Goal: Complete application form

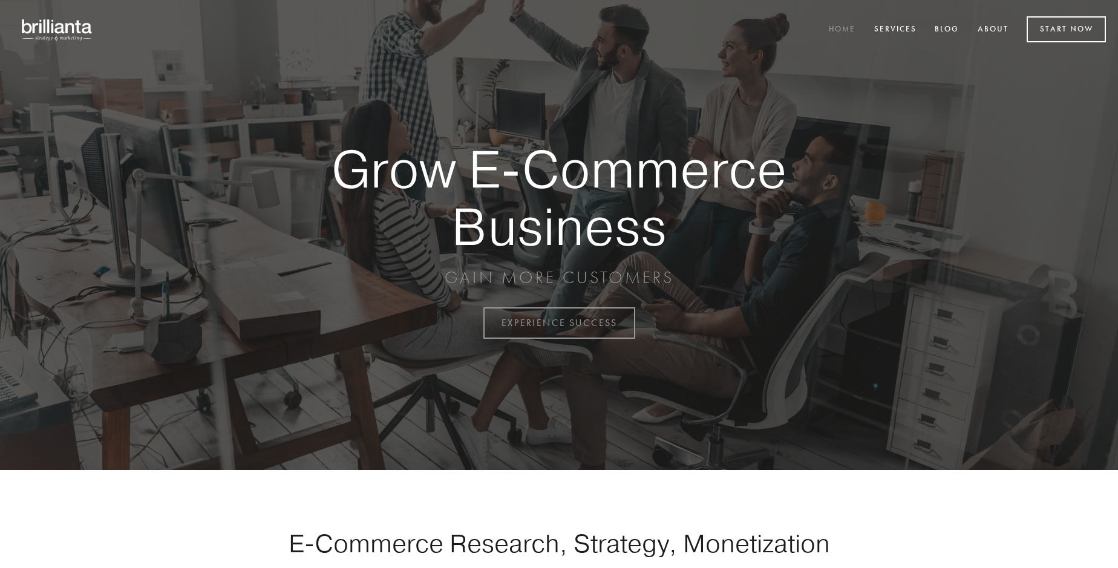
scroll to position [3172, 0]
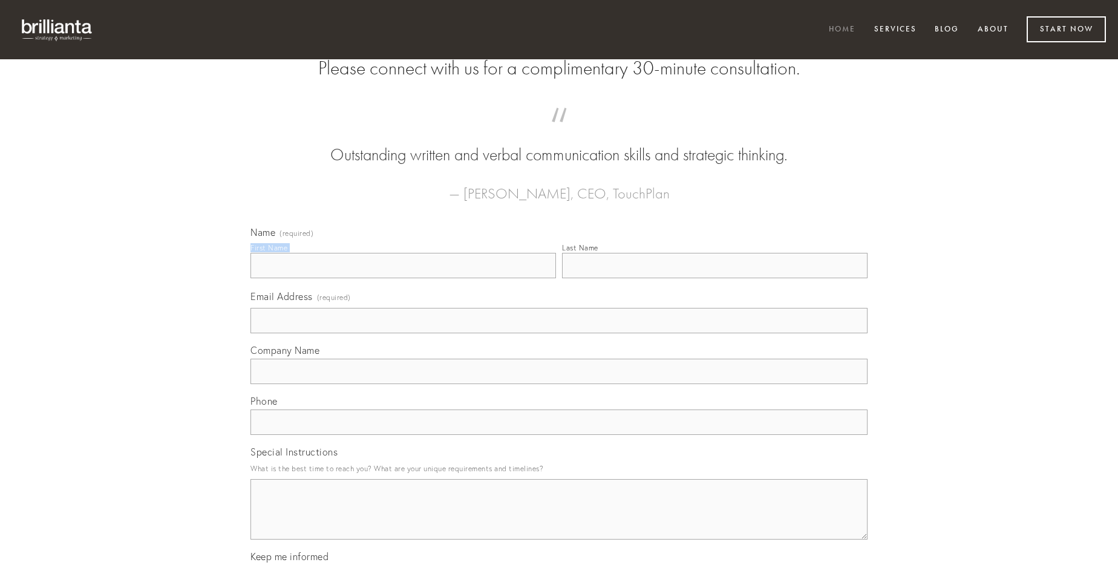
type input "[PERSON_NAME]"
click at [715, 278] on input "Last Name" at bounding box center [715, 265] width 306 height 25
type input "[PERSON_NAME]"
click at [559, 333] on input "Email Address (required)" at bounding box center [559, 320] width 617 height 25
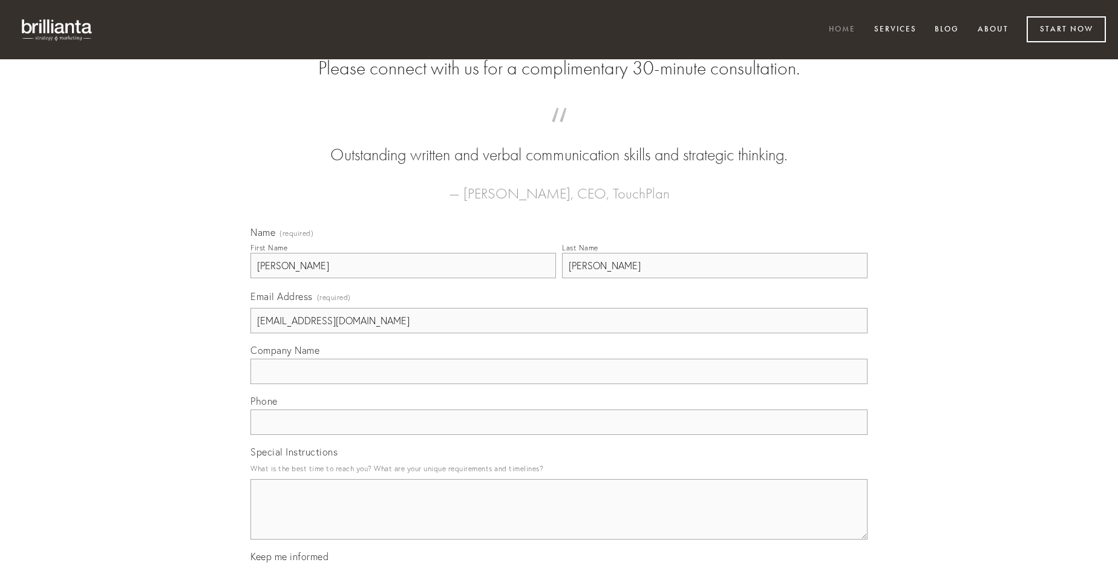
type input "[EMAIL_ADDRESS][DOMAIN_NAME]"
click at [559, 384] on input "Company Name" at bounding box center [559, 371] width 617 height 25
type input "cicuta"
click at [559, 435] on input "text" at bounding box center [559, 422] width 617 height 25
click at [559, 520] on textarea "Special Instructions" at bounding box center [559, 509] width 617 height 61
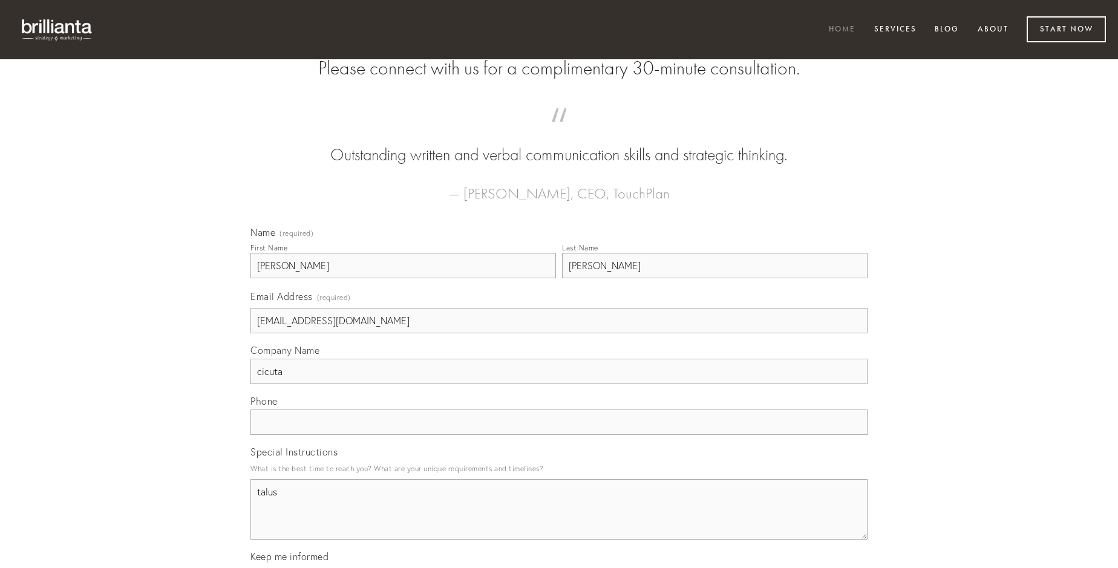
type textarea "talus"
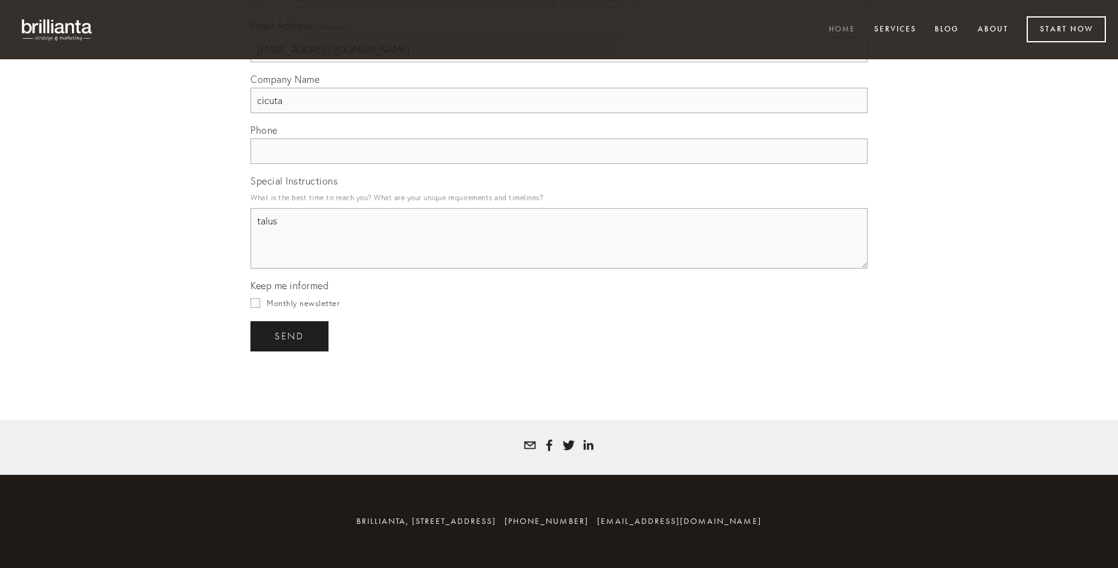
click at [290, 336] on span "send" at bounding box center [290, 336] width 30 height 11
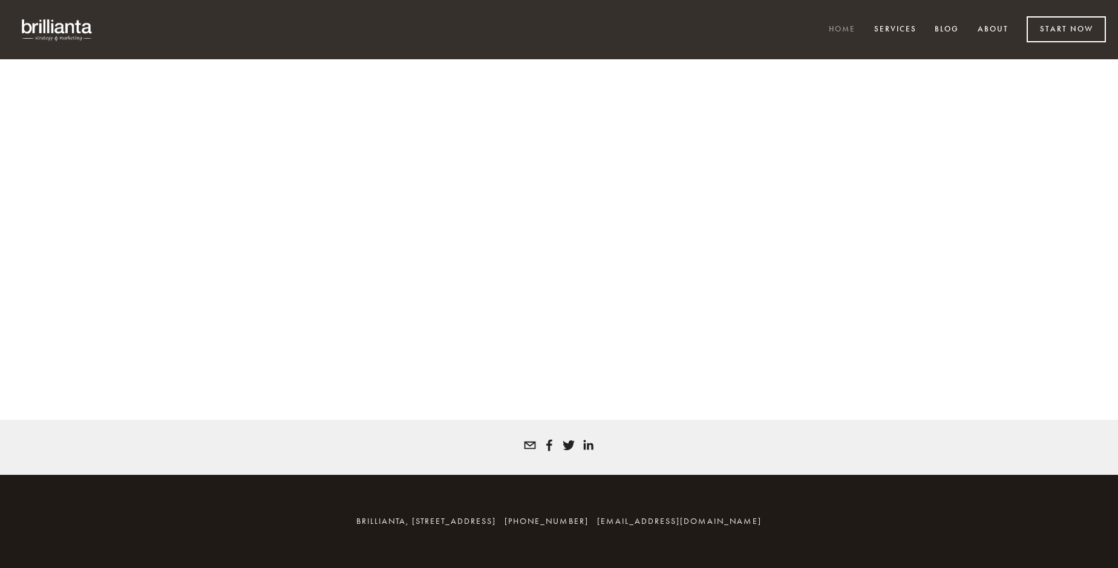
scroll to position [3156, 0]
